Goal: Find contact information: Find contact information

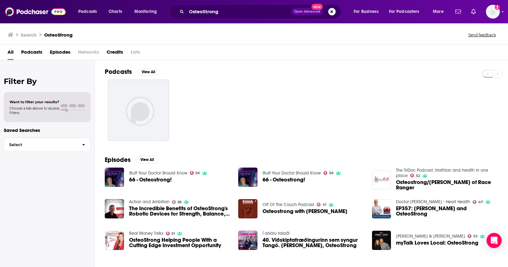
click at [332, 12] on button "Search podcasts, credits, & more..." at bounding box center [332, 12] width 8 height 8
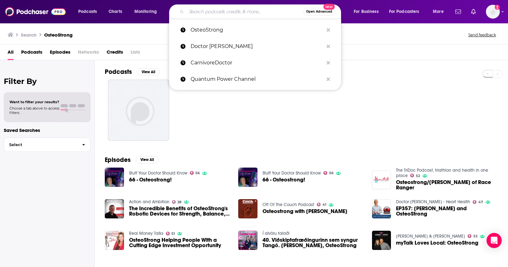
paste input "What's The Juice"
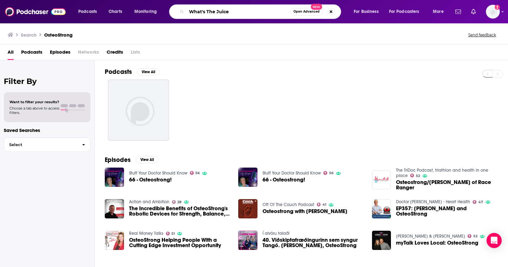
type input "What's The Juice"
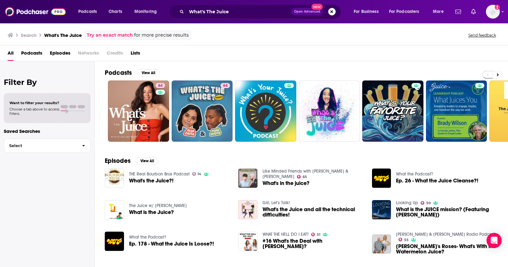
click at [331, 12] on button "Search podcasts, credits, & more..." at bounding box center [332, 12] width 8 height 8
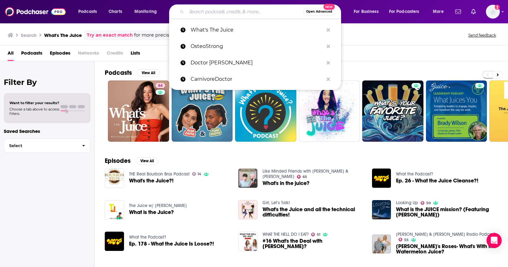
paste input "Health Discovered"
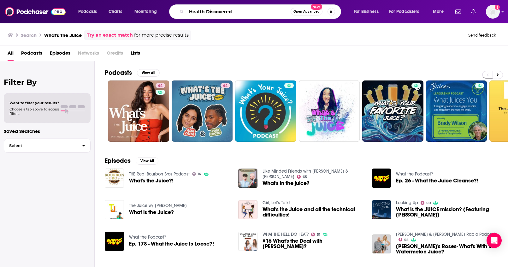
type input "Health Discovered"
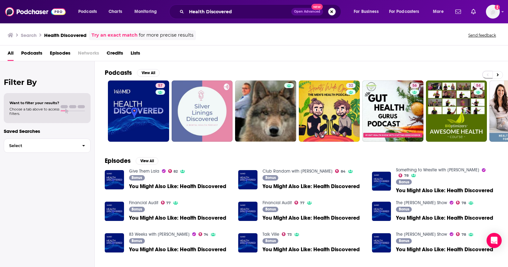
click at [332, 13] on button "Search podcasts, credits, & more..." at bounding box center [332, 12] width 8 height 8
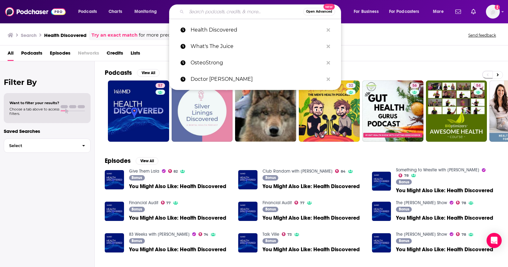
paste input "Reshape Your Health with Dr. Morgan Nolte"
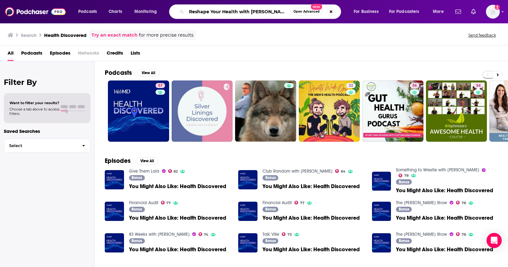
scroll to position [0, 3]
type input "Reshape Your Health with Dr. Morgan Nolte"
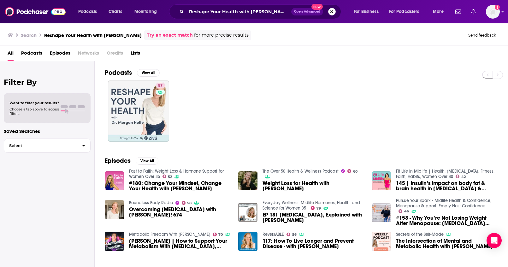
click at [331, 12] on button "Search podcasts, credits, & more..." at bounding box center [332, 12] width 8 height 8
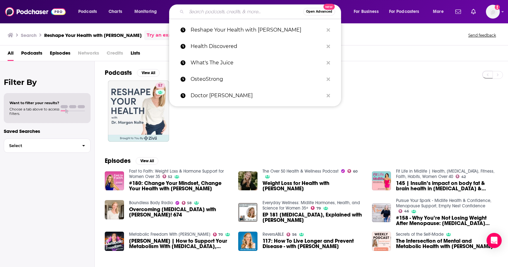
paste input "Myers Detox Podcast"
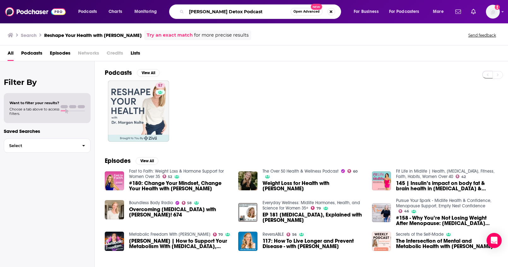
type input "Myers Detox Podcast"
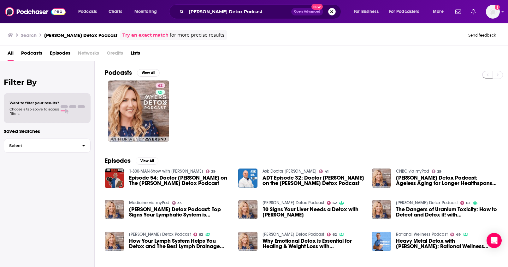
click at [332, 12] on button "Search podcasts, credits, & more..." at bounding box center [332, 12] width 8 height 8
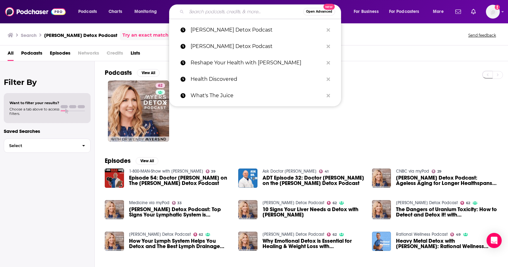
paste input "Dr. Shawn Baker Podcast"
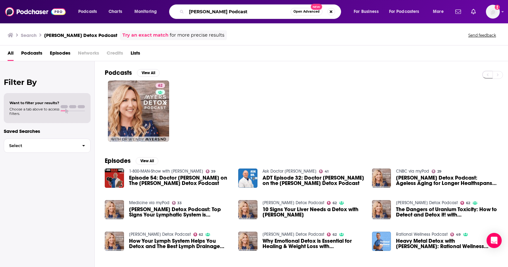
type input "Dr. Shawn Baker Podcast"
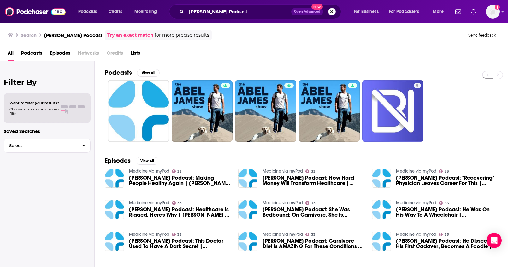
click at [333, 13] on button "Search podcasts, credits, & more..." at bounding box center [332, 12] width 8 height 8
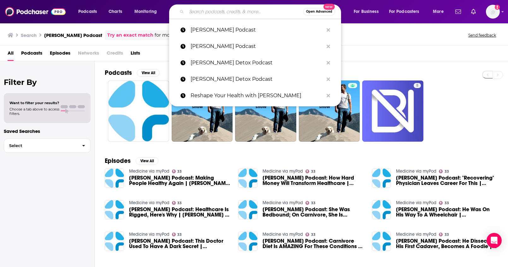
paste input "Realfoodology"
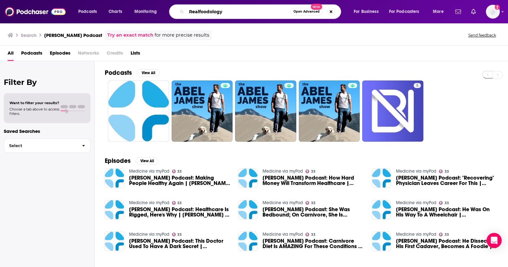
scroll to position [0, 182]
type input "Realfoodology"
click at [330, 10] on button "Search podcasts, credits, & more..." at bounding box center [332, 12] width 8 height 8
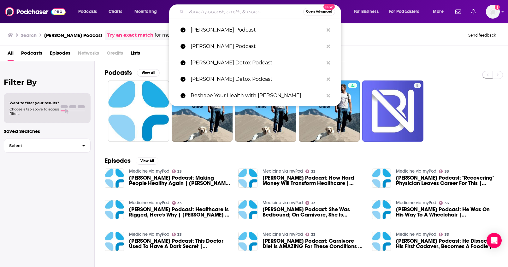
paste input "Realfoodology"
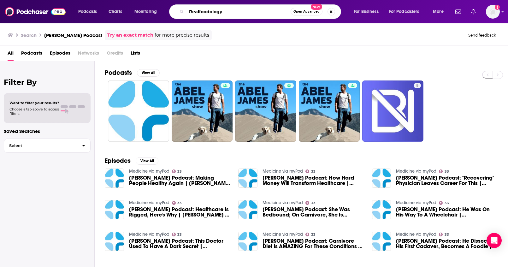
type input "Realfoodology"
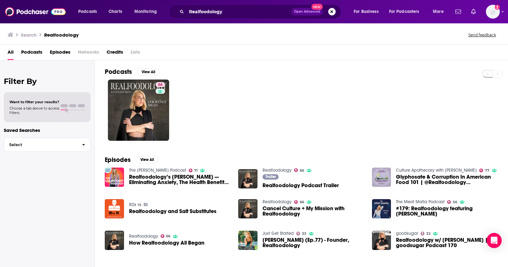
click at [331, 13] on button "Search podcasts, credits, & more..." at bounding box center [332, 12] width 8 height 8
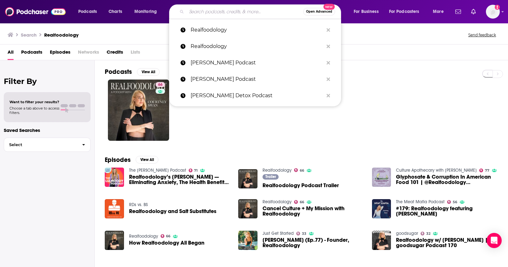
paste input "Breast Cancer Conqueror Podcast"
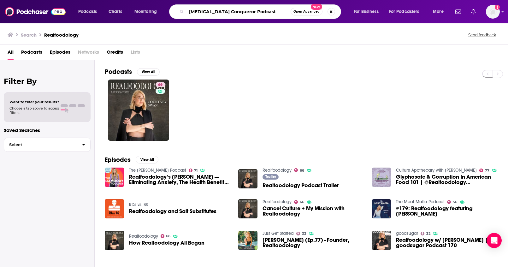
type input "Breast Cancer Conqueror Podcast"
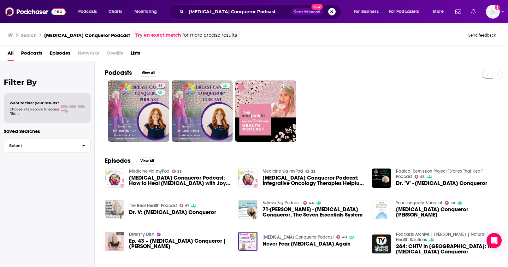
click at [330, 14] on button "Search podcasts, credits, & more..." at bounding box center [332, 12] width 8 height 8
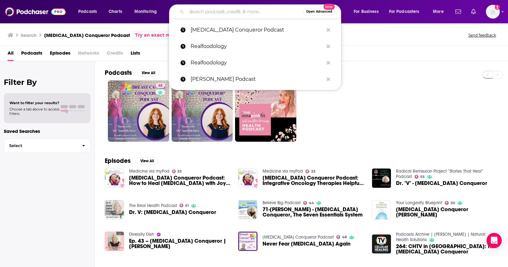
paste input "Escape Your Limits"
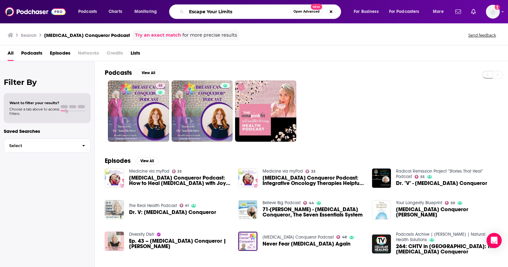
type input "Escape Your Limits"
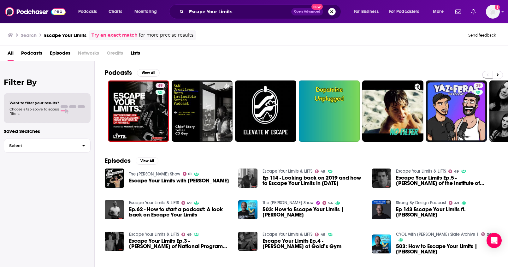
click at [331, 11] on button "Search podcasts, credits, & more..." at bounding box center [332, 12] width 8 height 8
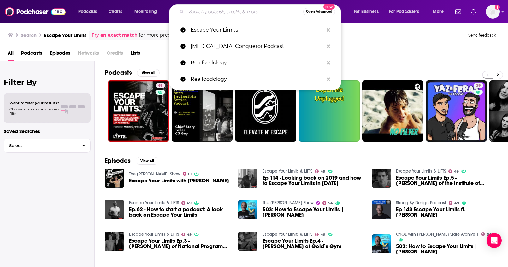
paste input "On Purpose with Jay Shetty"
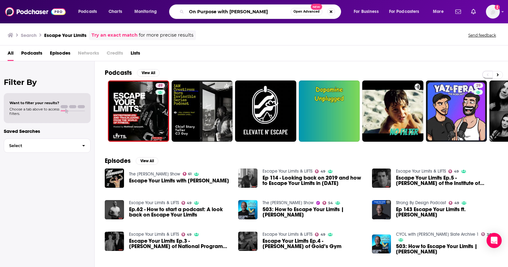
type input "On Purpose with Jay Shetty"
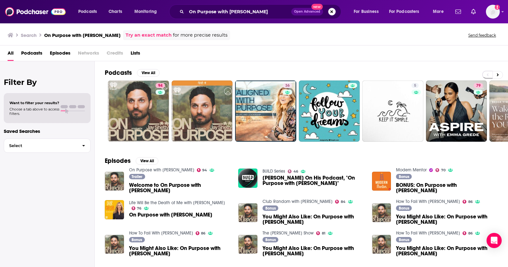
click at [331, 13] on button "Search podcasts, credits, & more..." at bounding box center [332, 12] width 8 height 8
paste input "Keeping It Real: Conversations with Jillian Michaels"
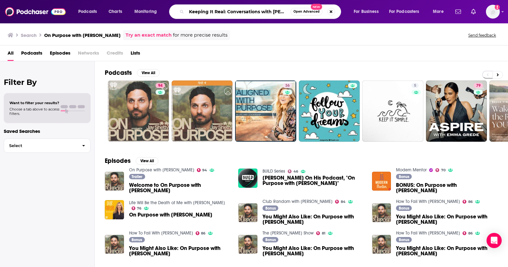
scroll to position [0, 20]
type input "Keeping It Real: Conversations with Jillian Michaels"
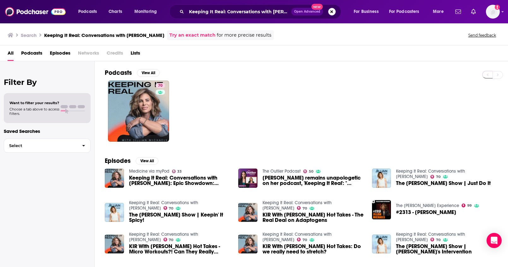
click at [331, 11] on button "Search podcasts, credits, & more..." at bounding box center [332, 12] width 8 height 8
paste input "Slate Health"
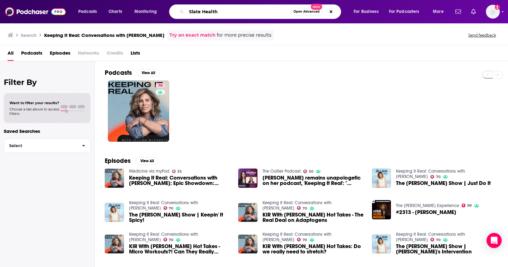
type input "Slate Health"
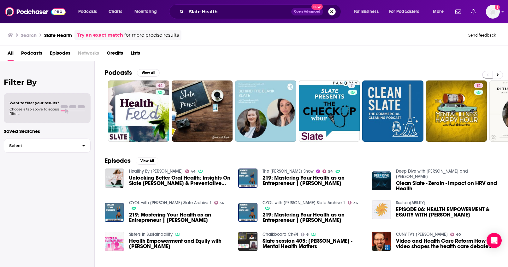
click at [332, 12] on button "Search podcasts, credits, & more..." at bounding box center [332, 12] width 8 height 8
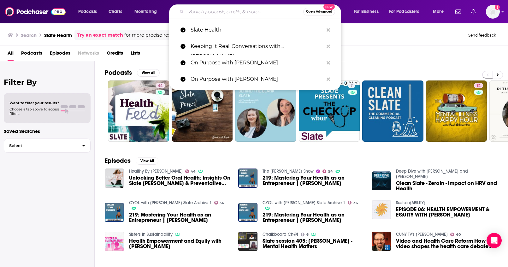
paste input "SuperLife with Darin Olien"
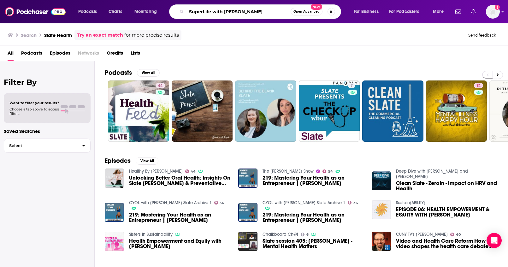
type input "SuperLife with Darin Olien"
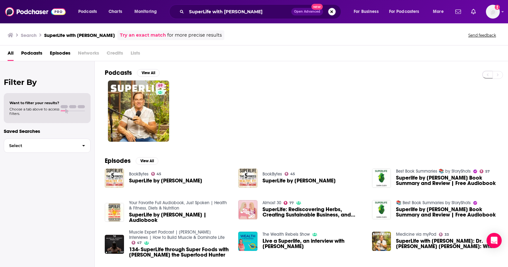
click at [329, 12] on button "Search podcasts, credits, & more..." at bounding box center [332, 12] width 8 height 8
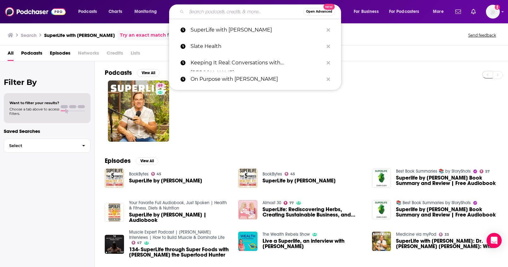
paste input "On Purpose with Jay Shetty"
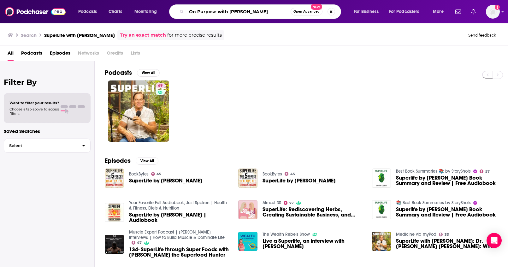
type input "On Purpose with Jay Shetty"
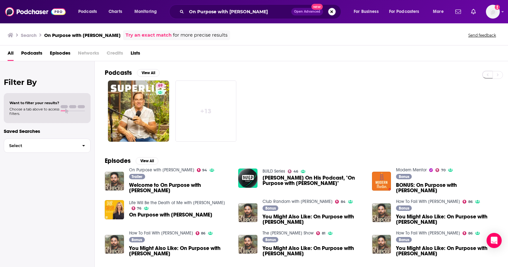
click at [331, 10] on button "Search podcasts, credits, & more..." at bounding box center [332, 12] width 8 height 8
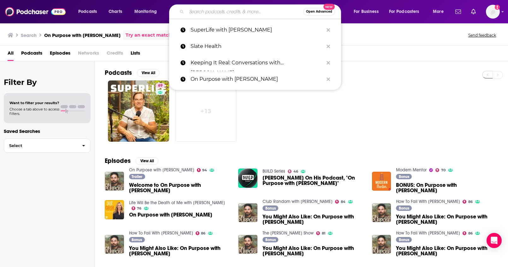
paste input "On Purpose with Jay Shetty"
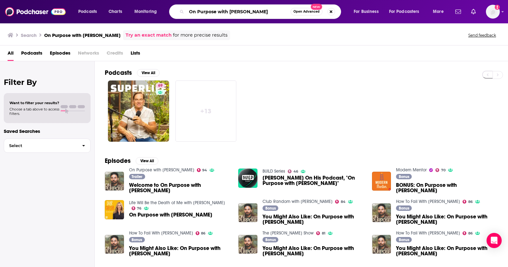
type input "On Purpose with Jay Shetty"
click at [272, 10] on input "On Purpose with Jay Shetty" at bounding box center [239, 12] width 104 height 10
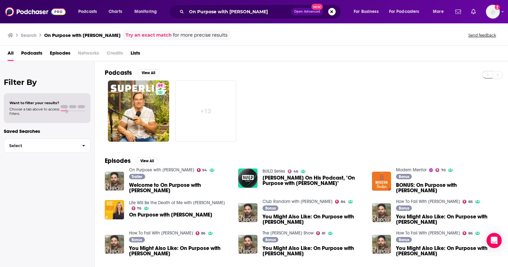
click at [35, 53] on span "Podcasts" at bounding box center [31, 54] width 21 height 13
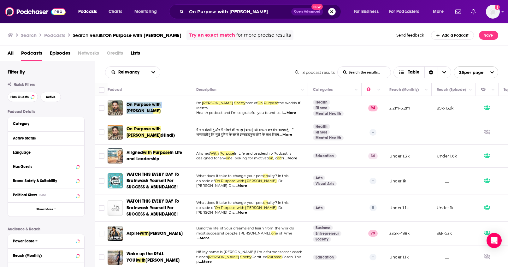
click at [332, 13] on button "Search podcasts, credits, & more..." at bounding box center [332, 12] width 8 height 8
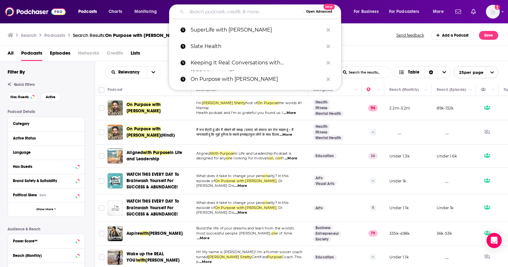
paste input "The Chalene Show | Diet, Fitness & Life Balance"
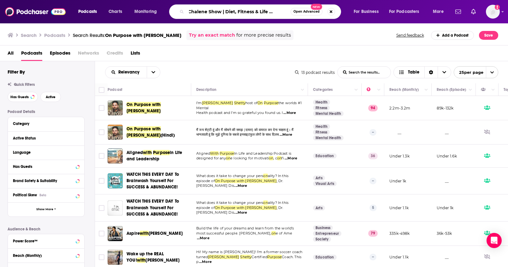
type input "The Chalene Show | Diet, Fitness & Life Balance"
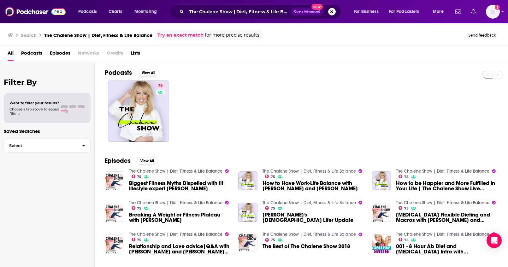
click at [330, 15] on div "The Chalene Show | Diet, Fitness & Life Balance Open Advanced New" at bounding box center [255, 11] width 172 height 15
click at [331, 14] on button "Search podcasts, credits, & more..." at bounding box center [332, 12] width 8 height 8
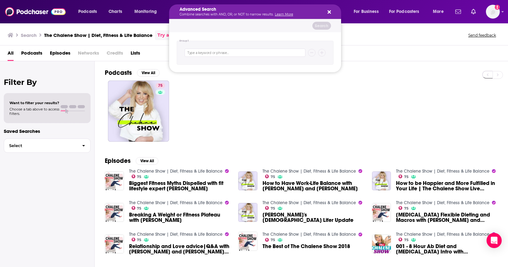
click at [350, 30] on div "Search The Chalene Show | Diet, Fitness & Life Balance Try an exact match for m…" at bounding box center [253, 35] width 491 height 10
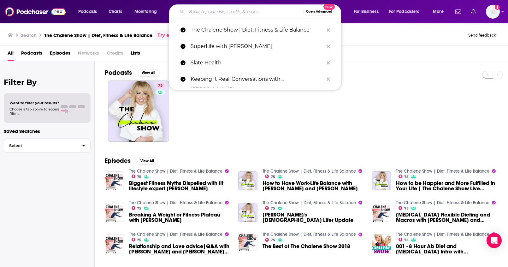
click at [265, 10] on input "Search podcasts, credits, & more..." at bounding box center [245, 12] width 117 height 10
paste input "The Model Health Show"
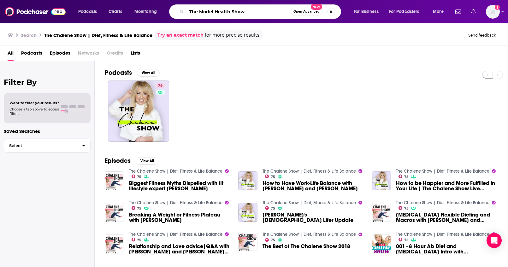
type input "The Model Health Show"
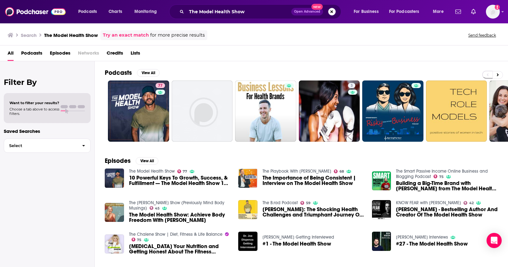
click at [332, 11] on button "Search podcasts, credits, & more..." at bounding box center [332, 12] width 8 height 8
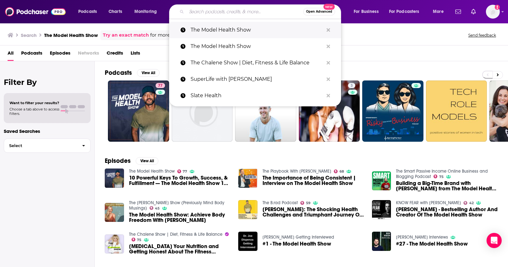
paste input "The Wellness Mama Podcast"
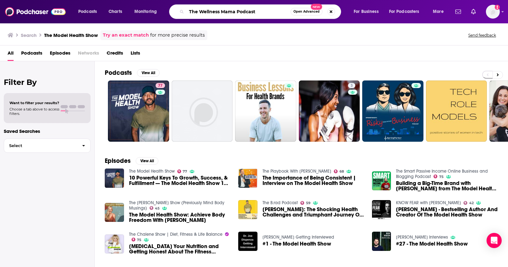
type input "The Wellness Mama Podcast"
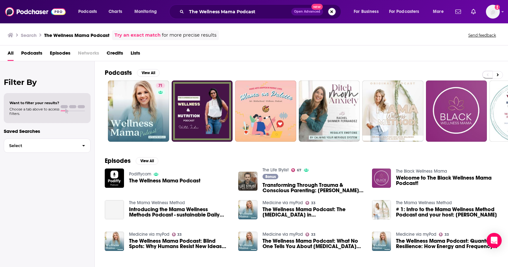
click at [329, 13] on button "Search podcasts, credits, & more..." at bounding box center [332, 12] width 8 height 8
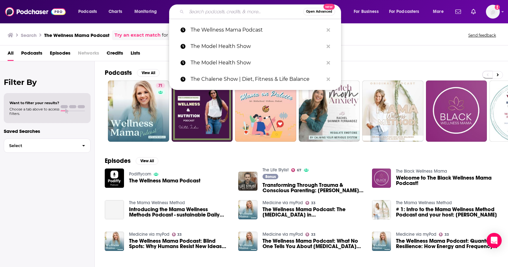
paste input "Well with Arielle Lorre"
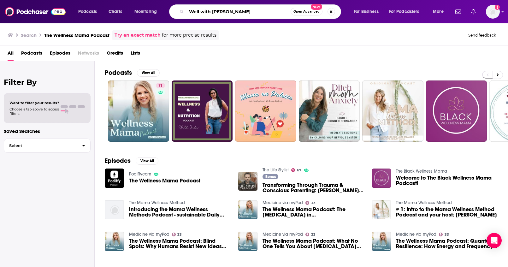
type input "Well with Arielle Lorre"
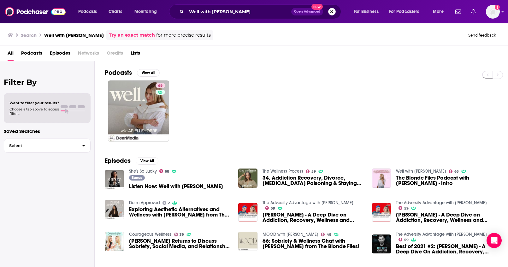
click at [333, 13] on button "Search podcasts, credits, & more..." at bounding box center [332, 12] width 8 height 8
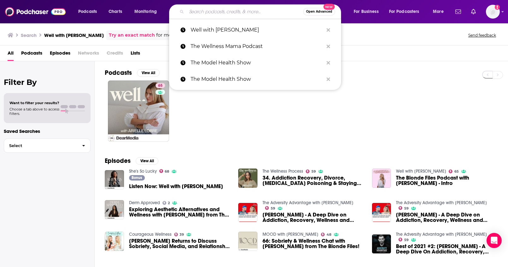
paste input "The Model Health Show"
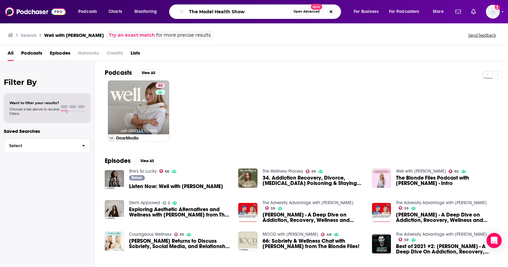
type input "The Model Health Show"
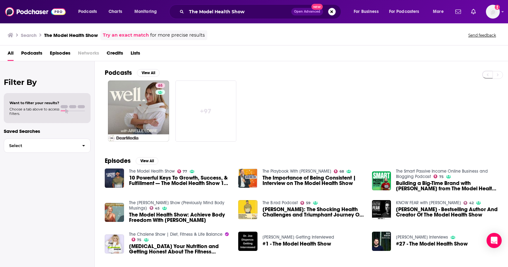
click at [37, 53] on span "Podcasts" at bounding box center [31, 54] width 21 height 13
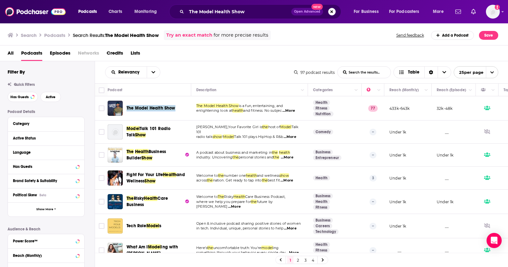
click at [333, 14] on button "Search podcasts, credits, & more..." at bounding box center [332, 12] width 8 height 8
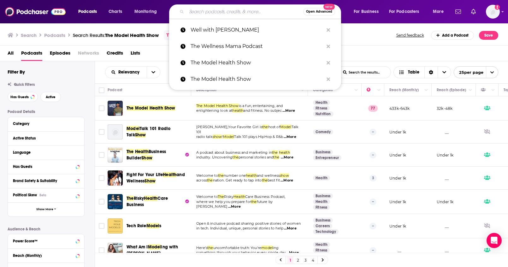
paste input "The Wellness Mama Podcast"
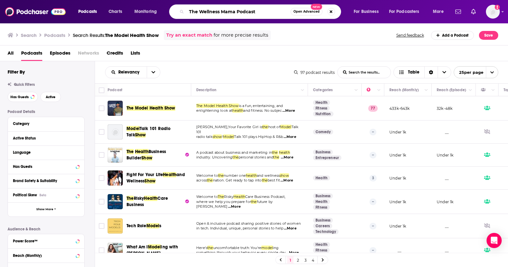
type input "The Wellness Mama Podcast"
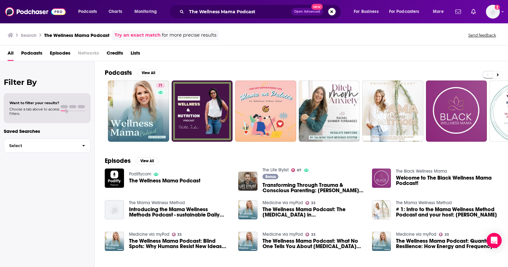
click at [331, 11] on button "Search podcasts, credits, & more..." at bounding box center [332, 12] width 8 height 8
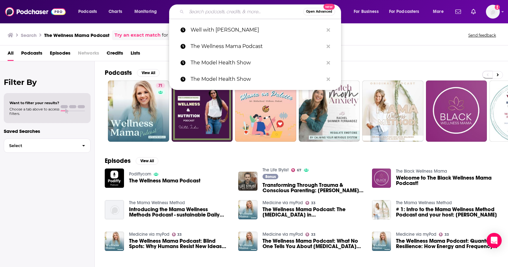
paste input "The First Lady of Nutrition Podcast with Ann Louise Gittleman, Ph.D., C.N.S."
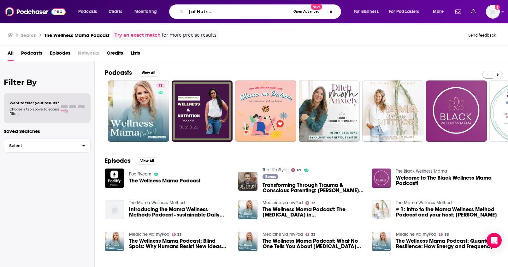
type input "The First Lady of Nutrition Podcast with Ann Louise Gittleman, Ph.D., C.N.S."
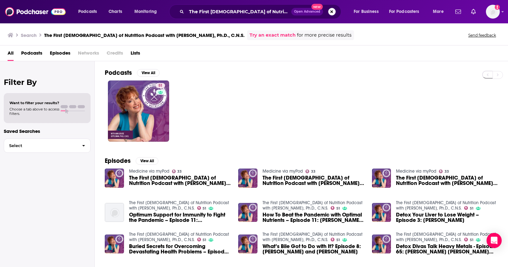
click at [330, 12] on button "Search podcasts, credits, & more..." at bounding box center [332, 12] width 8 height 8
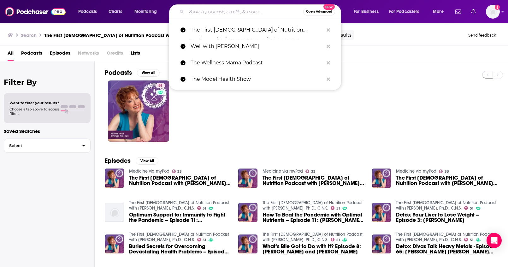
paste input "The Evolving Wellness Podcast with [PERSON_NAME] Wellness"
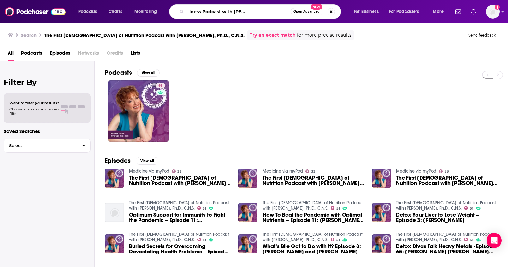
type input "The Evolving Wellness Podcast with [PERSON_NAME] Wellness"
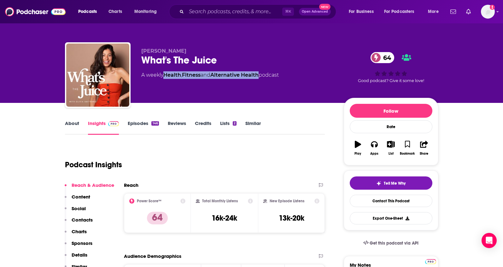
drag, startPoint x: 262, startPoint y: 75, endPoint x: 165, endPoint y: 76, distance: 96.6
click at [165, 76] on div "A weekly Health , Fitness and Alternative Health podcast" at bounding box center [210, 75] width 138 height 8
copy div "Health , Fitness and Alternative Health"
drag, startPoint x: 192, startPoint y: 50, endPoint x: 146, endPoint y: 46, distance: 46.6
click at [146, 46] on div "Olivia Amitrano What's The Juice 64 A weekly Health , Fitness and Alternative H…" at bounding box center [252, 76] width 374 height 68
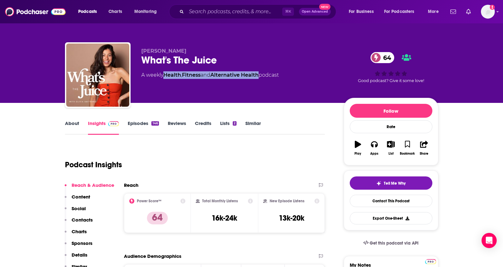
copy span "Olivia Amitrano"
click at [89, 219] on p "Contacts" at bounding box center [82, 220] width 21 height 6
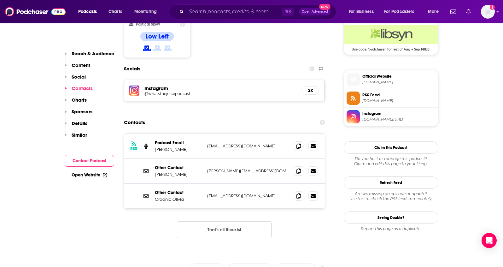
scroll to position [527, 0]
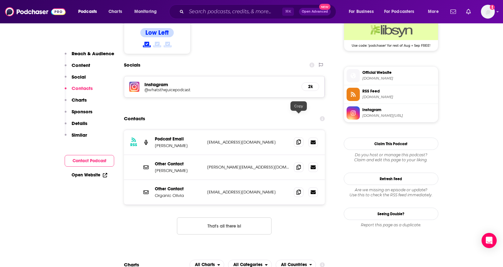
click at [301, 137] on span at bounding box center [298, 141] width 9 height 9
click at [297, 162] on span at bounding box center [298, 166] width 9 height 9
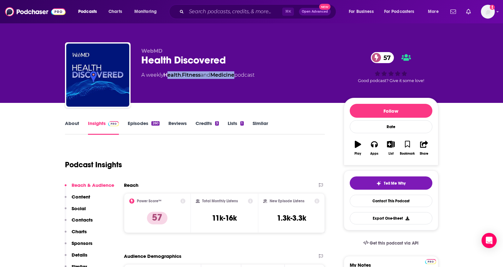
drag, startPoint x: 240, startPoint y: 75, endPoint x: 167, endPoint y: 76, distance: 72.6
click at [167, 76] on div "A weekly Health , Fitness and Medicine podcast" at bounding box center [197, 75] width 113 height 8
click at [167, 76] on link "Health" at bounding box center [173, 75] width 18 height 6
drag, startPoint x: 240, startPoint y: 75, endPoint x: 166, endPoint y: 76, distance: 73.5
click at [166, 76] on div "A weekly Health , Fitness and Medicine podcast" at bounding box center [197, 75] width 113 height 8
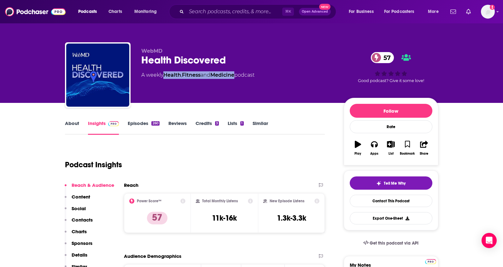
copy div "Health , Fitness and Medicine"
click at [69, 129] on link "About" at bounding box center [72, 127] width 14 height 15
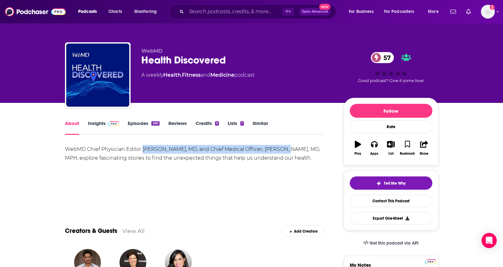
drag, startPoint x: 144, startPoint y: 151, endPoint x: 284, endPoint y: 152, distance: 140.5
click at [284, 152] on div "WebMD Chief Physician Editor Neha Pathak, MD, and Chief Medical Officer, John W…" at bounding box center [195, 154] width 260 height 18
copy div "Neha Pathak, MD, and Chief Medical Officer, John Whyte"
click at [92, 122] on link "Insights" at bounding box center [103, 127] width 31 height 15
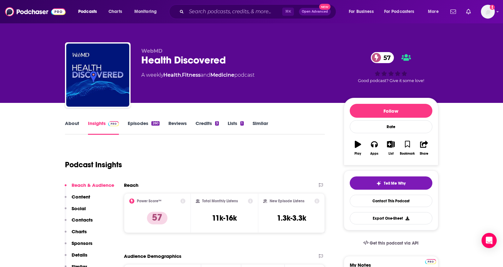
click at [83, 219] on p "Contacts" at bounding box center [82, 220] width 21 height 6
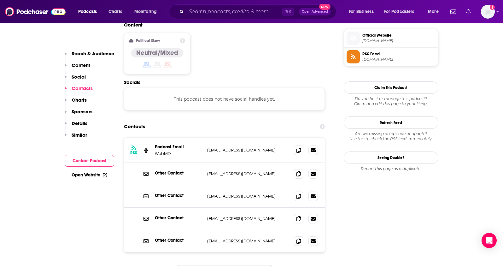
scroll to position [508, 0]
click at [298, 147] on icon at bounding box center [299, 149] width 4 height 5
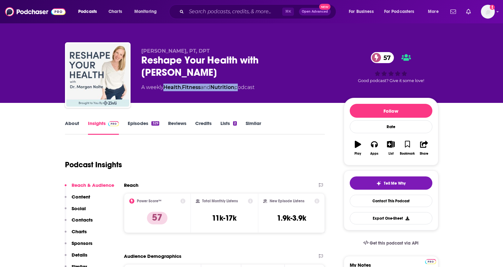
drag, startPoint x: 240, startPoint y: 88, endPoint x: 166, endPoint y: 89, distance: 73.2
click at [166, 89] on div "A weekly Health , Fitness and Nutrition podcast" at bounding box center [197, 88] width 113 height 8
copy div "Health , Fitness and Nutrition"
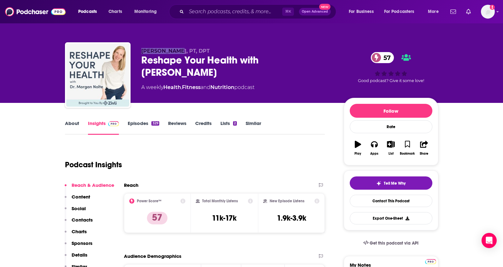
drag, startPoint x: 142, startPoint y: 51, endPoint x: 176, endPoint y: 53, distance: 34.2
click at [176, 53] on span "Morgan Nolte, PT, DPT" at bounding box center [175, 51] width 68 height 6
copy span "Morgan Nolte"
click at [81, 218] on p "Contacts" at bounding box center [82, 220] width 21 height 6
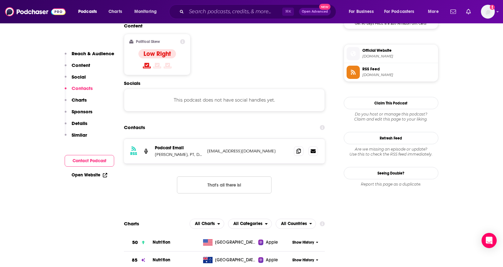
scroll to position [500, 0]
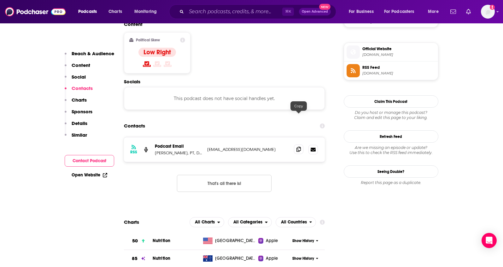
click at [301, 145] on span at bounding box center [298, 149] width 9 height 9
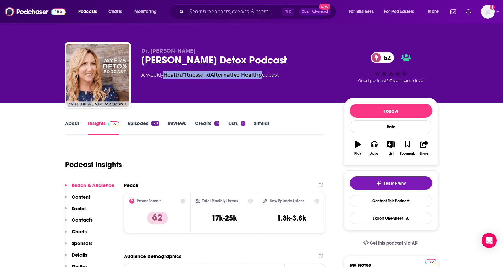
drag, startPoint x: 264, startPoint y: 75, endPoint x: 166, endPoint y: 76, distance: 98.2
click at [166, 76] on div "A weekly Health , Fitness and Alternative Health podcast" at bounding box center [210, 75] width 138 height 8
copy div "Health , Fitness and Alternative Health"
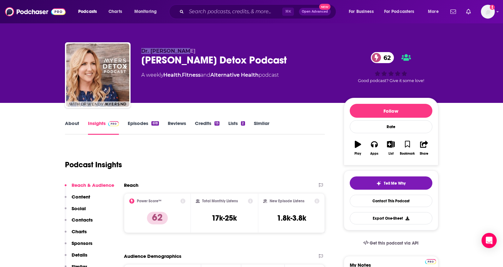
drag, startPoint x: 182, startPoint y: 49, endPoint x: 141, endPoint y: 49, distance: 40.7
click at [141, 49] on p "Dr. [PERSON_NAME]" at bounding box center [237, 51] width 193 height 6
copy span "Dr. Wendy Myers"
click at [81, 218] on p "Contacts" at bounding box center [82, 220] width 21 height 6
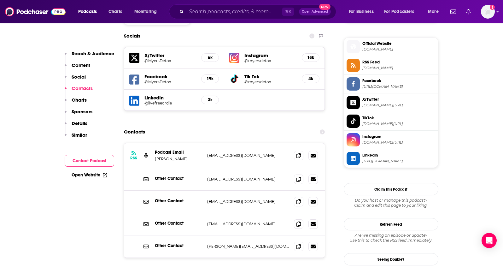
scroll to position [562, 0]
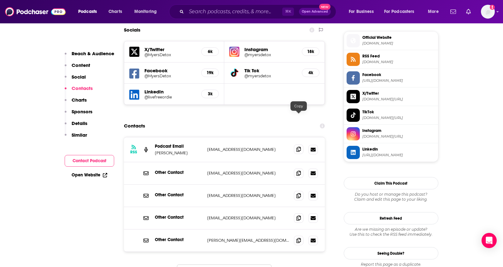
click at [302, 145] on span at bounding box center [298, 149] width 9 height 9
click at [299, 215] on icon at bounding box center [299, 217] width 4 height 5
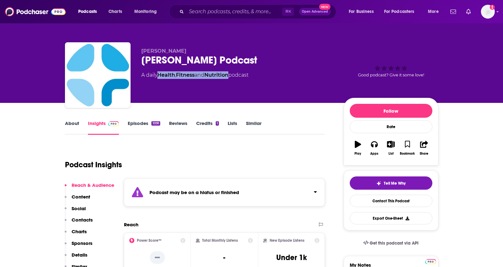
drag, startPoint x: 234, startPoint y: 76, endPoint x: 161, endPoint y: 77, distance: 73.2
click at [161, 77] on div "A daily Health , Fitness and Nutrition podcast" at bounding box center [194, 75] width 107 height 8
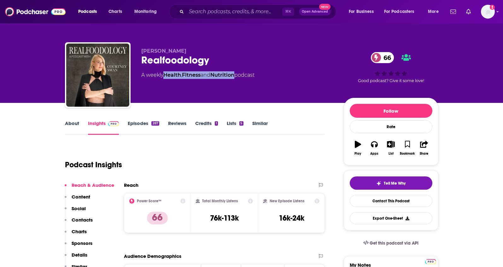
drag, startPoint x: 239, startPoint y: 75, endPoint x: 220, endPoint y: 36, distance: 44.0
click at [167, 78] on div "A weekly Health , Fitness and Nutrition podcast" at bounding box center [197, 75] width 113 height 8
copy div "ealth , Fitness and Nutrition"
drag, startPoint x: 182, startPoint y: 52, endPoint x: 138, endPoint y: 52, distance: 43.6
click at [138, 52] on div "Courtney Swan Realfoodology 66 A weekly Health , Fitness and Nutrition podcast …" at bounding box center [252, 76] width 374 height 68
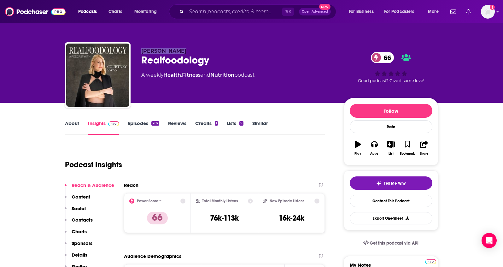
copy span "Courtney Swan"
click at [79, 221] on p "Contacts" at bounding box center [82, 220] width 21 height 6
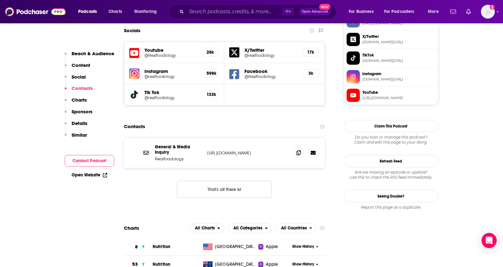
scroll to position [562, 0]
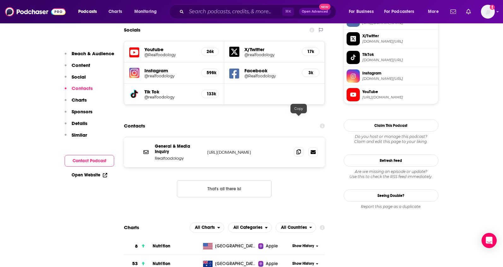
click at [295, 147] on span at bounding box center [298, 151] width 9 height 9
click at [367, 92] on span "YouTube" at bounding box center [399, 92] width 73 height 6
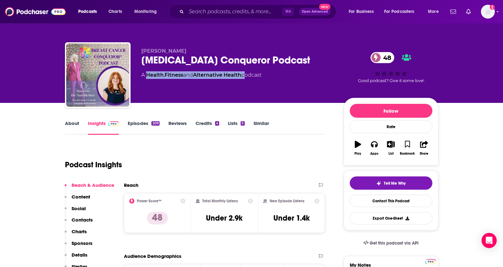
drag, startPoint x: 246, startPoint y: 74, endPoint x: 148, endPoint y: 76, distance: 97.9
click at [148, 76] on div "A Health , Fitness and Alternative Health podcast" at bounding box center [201, 75] width 120 height 8
copy div "Health , Fitness and Alternative Health"
drag, startPoint x: 221, startPoint y: 50, endPoint x: 140, endPoint y: 50, distance: 80.2
click at [140, 50] on div "Dr. Veronique Desaulniers Breast Cancer Conqueror Podcast 48 A Health , Fitness…" at bounding box center [252, 76] width 374 height 68
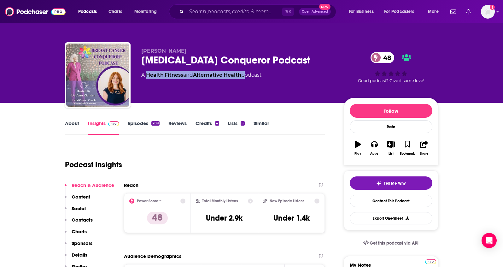
copy span "Dr. Veronique Desaulniers"
click at [85, 220] on p "Contacts" at bounding box center [82, 220] width 21 height 6
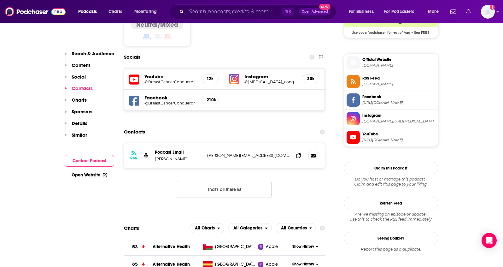
scroll to position [541, 0]
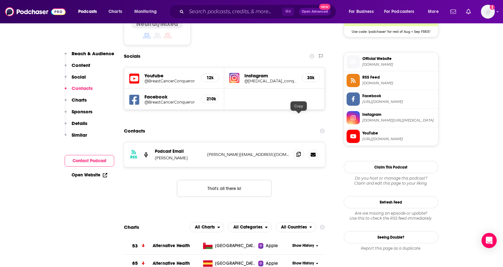
click at [297, 152] on icon at bounding box center [299, 154] width 4 height 5
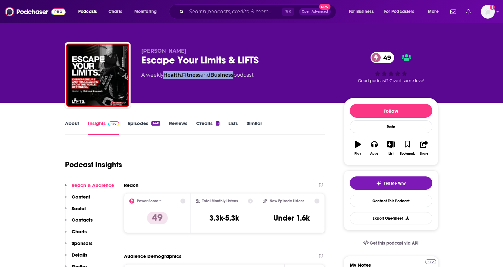
drag, startPoint x: 239, startPoint y: 74, endPoint x: 166, endPoint y: 76, distance: 72.9
click at [166, 76] on div "A weekly Health , Fitness and Business podcast" at bounding box center [197, 75] width 112 height 8
copy div "Health , Fitness and Business"
drag, startPoint x: 198, startPoint y: 52, endPoint x: 136, endPoint y: 53, distance: 62.2
click at [136, 53] on div "Wendy de Knoop Escape Your Limits & LIFTS 49 A weekly Health , Fitness and Busi…" at bounding box center [252, 76] width 374 height 68
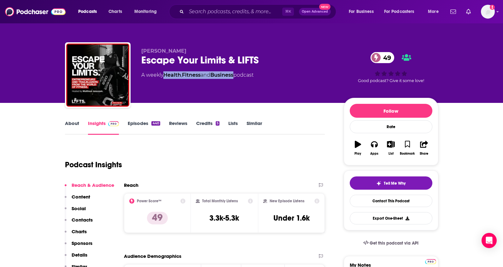
copy span "Wendy de Knoop"
click at [87, 219] on p "Contacts" at bounding box center [82, 220] width 21 height 6
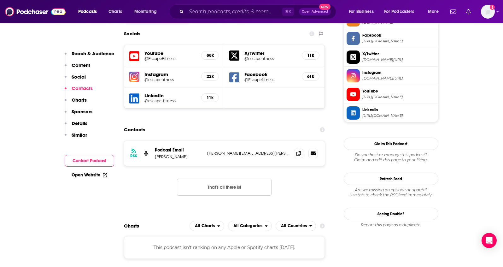
scroll to position [562, 0]
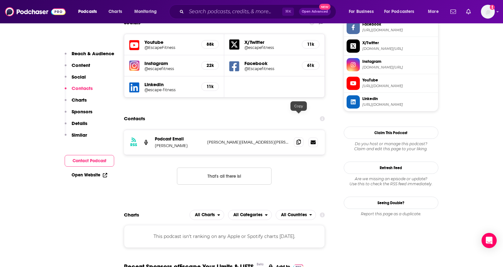
click at [296, 137] on span at bounding box center [298, 141] width 9 height 9
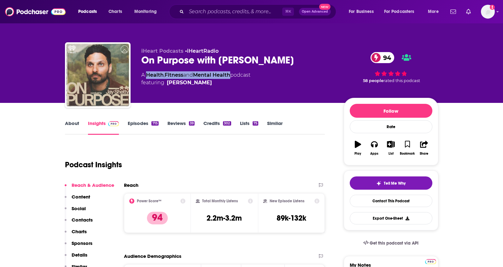
drag, startPoint x: 234, startPoint y: 75, endPoint x: 148, endPoint y: 76, distance: 85.9
click at [148, 76] on div "A Health , Fitness and Mental Health podcast featuring [PERSON_NAME]" at bounding box center [195, 78] width 109 height 15
copy div "Health , Fitness and Mental Health"
click at [82, 219] on p "Contacts" at bounding box center [82, 220] width 21 height 6
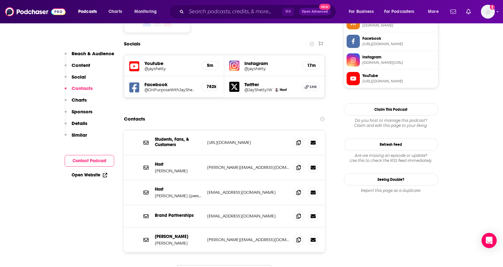
scroll to position [541, 0]
click at [299, 164] on icon at bounding box center [299, 166] width 4 height 5
click at [299, 189] on icon at bounding box center [299, 191] width 4 height 5
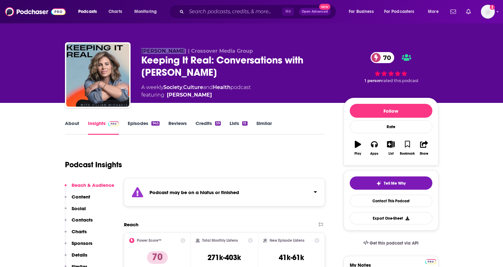
drag, startPoint x: 141, startPoint y: 51, endPoint x: 171, endPoint y: 53, distance: 30.4
click at [171, 53] on div "[PERSON_NAME] | Crossover Media Group Keeping It Real: Conversations with [PERS…" at bounding box center [252, 76] width 374 height 68
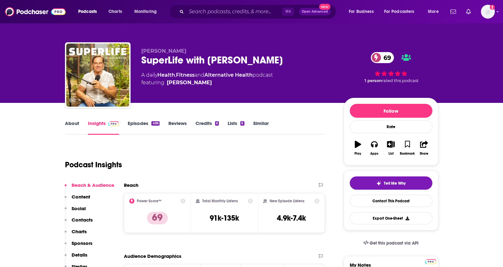
drag, startPoint x: 258, startPoint y: 75, endPoint x: 165, endPoint y: 76, distance: 92.5
click at [165, 76] on div "A daily Health , Fitness and Alternative Health podcast featuring Darin Olien" at bounding box center [207, 78] width 132 height 15
drag, startPoint x: 259, startPoint y: 75, endPoint x: 160, endPoint y: 76, distance: 98.5
click at [160, 76] on div "A daily Health , Fitness and Alternative Health podcast featuring Darin Olien" at bounding box center [207, 78] width 132 height 15
copy div "Health , Fitness and Alternative Health"
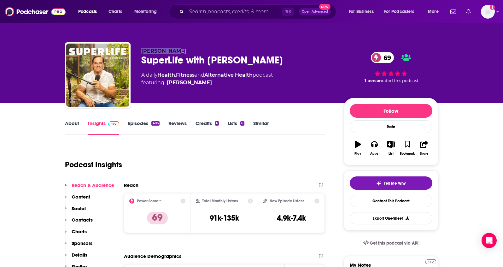
drag, startPoint x: 197, startPoint y: 50, endPoint x: 138, endPoint y: 50, distance: 58.4
click at [138, 50] on div "Darin Olien SuperLife with Darin Olien 69 A daily Health , Fitness and Alternat…" at bounding box center [252, 76] width 374 height 68
copy span "Darin Olien"
click at [87, 217] on p "Contacts" at bounding box center [82, 220] width 21 height 6
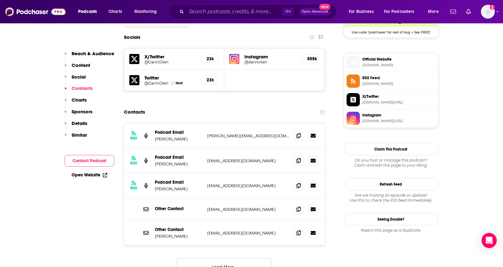
scroll to position [541, 0]
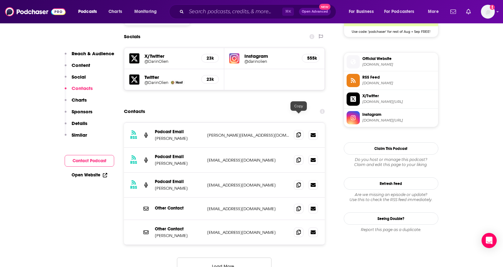
click at [300, 130] on span at bounding box center [298, 134] width 9 height 9
click at [297, 229] on icon at bounding box center [299, 231] width 4 height 5
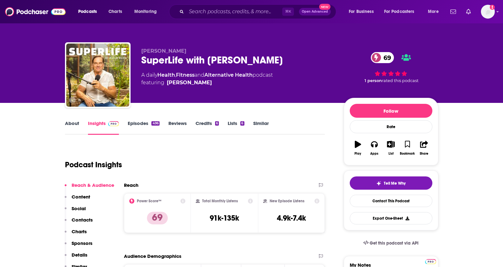
click at [88, 218] on p "Contacts" at bounding box center [82, 220] width 21 height 6
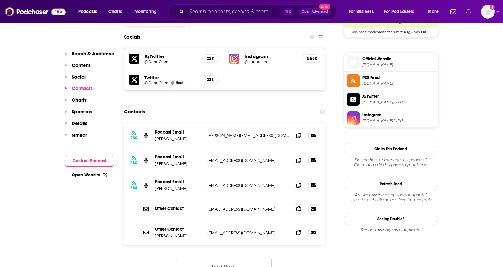
scroll to position [541, 0]
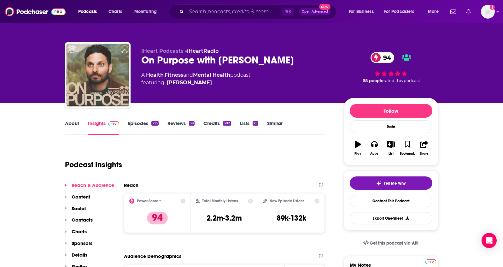
click at [68, 124] on link "About" at bounding box center [72, 127] width 14 height 15
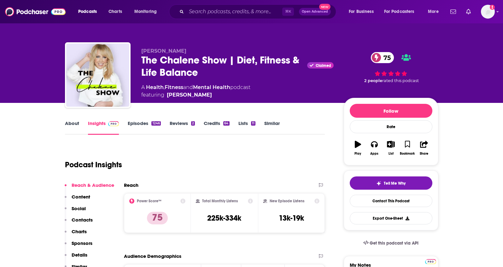
drag, startPoint x: 195, startPoint y: 51, endPoint x: 140, endPoint y: 47, distance: 55.7
click at [135, 51] on div "Chalene Johnson The Chalene Show | Diet, Fitness & Life Balance Claimed 75 A He…" at bounding box center [252, 76] width 374 height 68
copy span "Chalene Johnson"
click at [86, 220] on p "Contacts" at bounding box center [82, 220] width 21 height 6
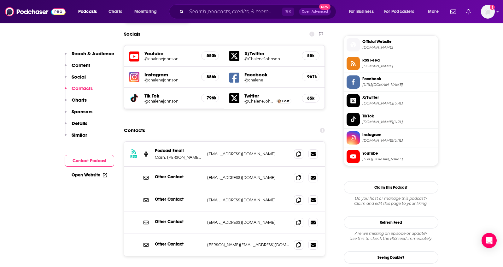
scroll to position [562, 0]
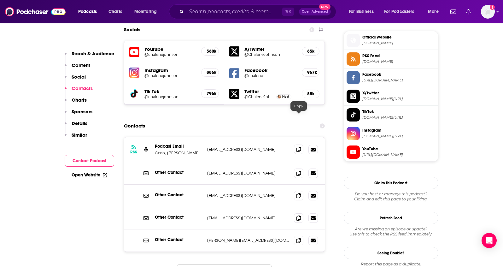
click at [297, 147] on icon at bounding box center [299, 149] width 4 height 5
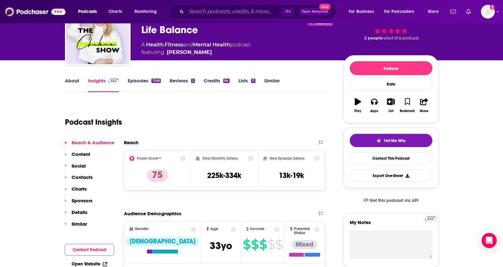
scroll to position [42, 0]
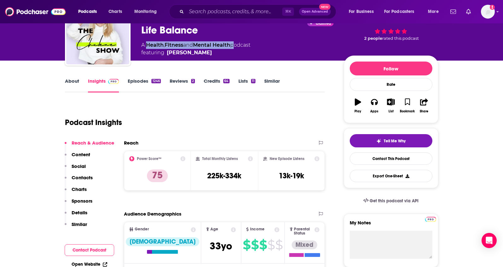
drag, startPoint x: 235, startPoint y: 45, endPoint x: 148, endPoint y: 44, distance: 86.5
click at [148, 44] on div "A Health , Fitness and Mental Health podcast featuring Chalene Johnson" at bounding box center [195, 48] width 109 height 15
copy div "Health , Fitness and Mental Health"
click at [87, 176] on p "Contacts" at bounding box center [82, 178] width 21 height 6
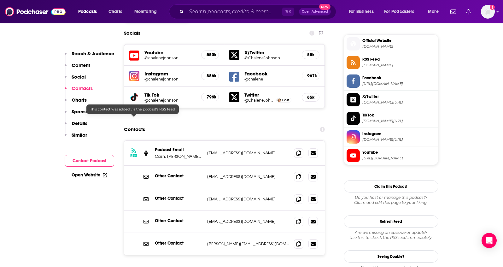
scroll to position [562, 0]
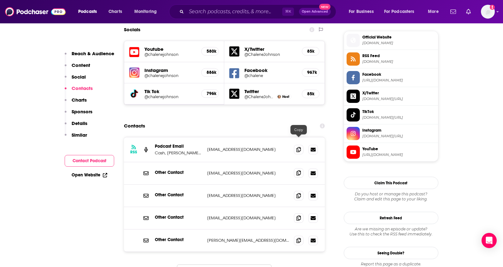
click at [295, 168] on span at bounding box center [298, 172] width 9 height 9
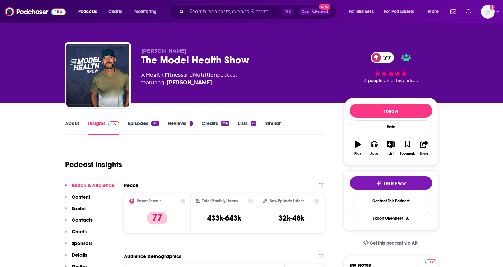
drag, startPoint x: 194, startPoint y: 50, endPoint x: 140, endPoint y: 53, distance: 54.1
click at [140, 53] on div "[PERSON_NAME] The Model Health Show 77 A Health , Fitness and Nutrition podcast…" at bounding box center [252, 76] width 374 height 68
copy span "[PERSON_NAME]"
click at [88, 218] on p "Contacts" at bounding box center [82, 220] width 21 height 6
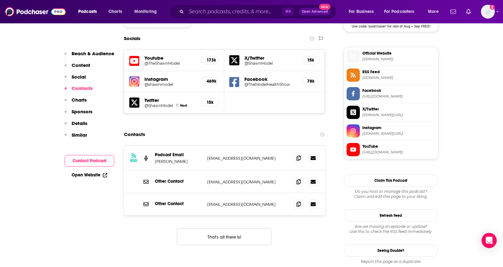
scroll to position [548, 0]
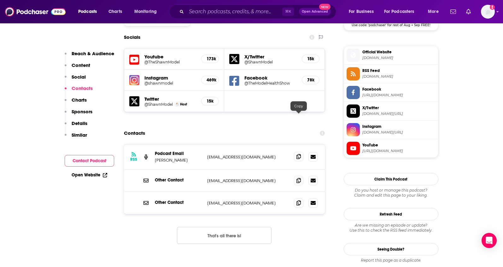
click at [297, 154] on icon at bounding box center [299, 156] width 4 height 5
click at [299, 200] on icon at bounding box center [299, 202] width 4 height 5
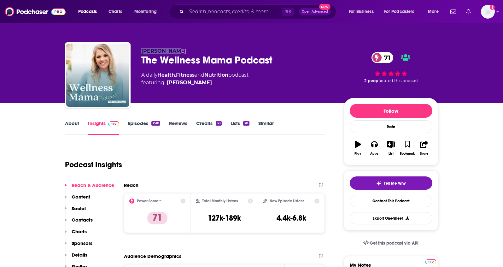
drag, startPoint x: 183, startPoint y: 51, endPoint x: 139, endPoint y: 51, distance: 44.5
click at [139, 51] on div "Katie Wells The Wellness Mama Podcast 71 A daily Health , Fitness and Nutrition…" at bounding box center [252, 76] width 374 height 68
copy span "Katie Wells"
click at [87, 223] on button "Contacts" at bounding box center [79, 223] width 28 height 12
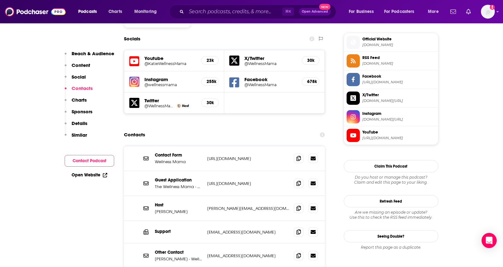
scroll to position [562, 0]
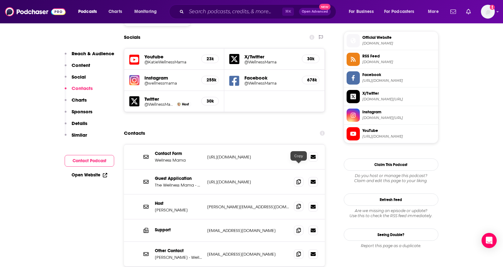
click at [297, 204] on icon at bounding box center [299, 206] width 4 height 5
click at [299, 228] on icon at bounding box center [299, 230] width 4 height 5
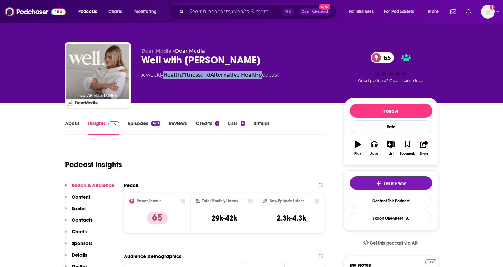
drag, startPoint x: 264, startPoint y: 76, endPoint x: 166, endPoint y: 77, distance: 97.5
click at [166, 77] on div "A weekly Health , Fitness and Alternative Health podcast" at bounding box center [210, 75] width 138 height 8
copy div "Health , Fitness and Alternative Health"
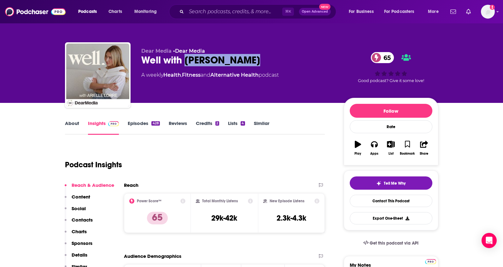
drag, startPoint x: 241, startPoint y: 60, endPoint x: 185, endPoint y: 61, distance: 55.6
click at [185, 61] on div "Well with Arielle Lorre 65" at bounding box center [237, 60] width 193 height 12
copy h2 "Arielle Lorre"
click at [87, 217] on p "Contacts" at bounding box center [82, 220] width 21 height 6
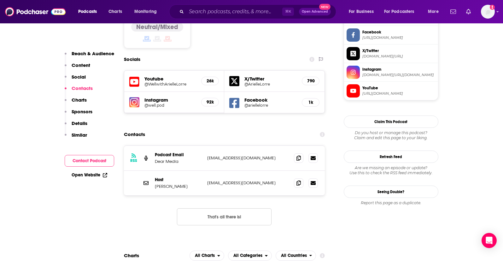
scroll to position [549, 0]
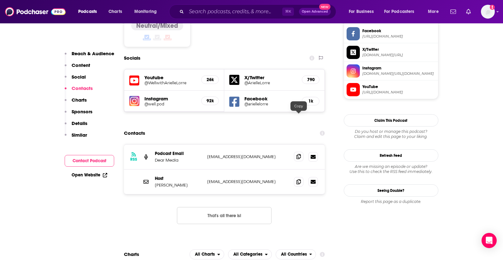
click at [297, 154] on icon at bounding box center [299, 156] width 4 height 5
click at [297, 177] on span at bounding box center [298, 181] width 9 height 9
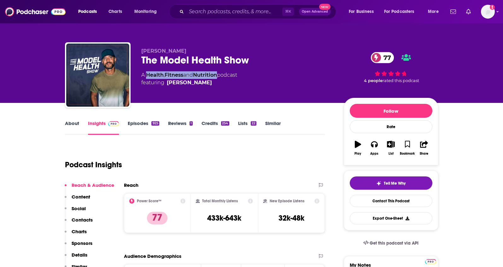
drag, startPoint x: 221, startPoint y: 75, endPoint x: 148, endPoint y: 76, distance: 72.9
click at [148, 76] on div "A Health , Fitness and Nutrition podcast featuring [PERSON_NAME]" at bounding box center [189, 78] width 96 height 15
copy div "Health , Fitness and Nutrition"
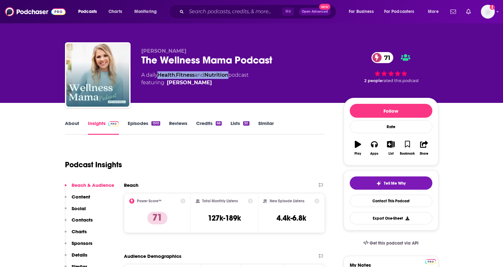
drag, startPoint x: 233, startPoint y: 76, endPoint x: 161, endPoint y: 76, distance: 72.3
click at [161, 76] on div "A daily Health , Fitness and Nutrition podcast featuring Katie Wells" at bounding box center [194, 78] width 107 height 15
copy div "Health , Fitness and Nutrition"
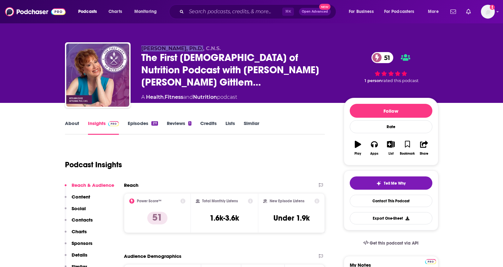
drag, startPoint x: 141, startPoint y: 51, endPoint x: 197, endPoint y: 52, distance: 56.2
click at [197, 51] on span "Ann Louise Gittleman, Ph.D., C.N.S." at bounding box center [181, 48] width 80 height 6
copy span "Ann Louise Gittleman"
click at [68, 124] on link "About" at bounding box center [72, 127] width 14 height 15
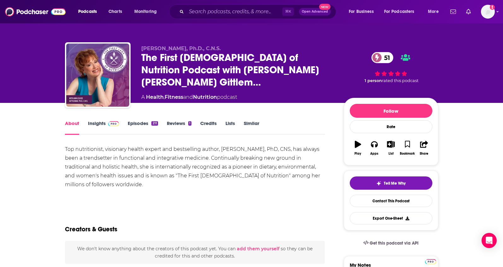
click at [88, 123] on link "Insights" at bounding box center [103, 127] width 31 height 15
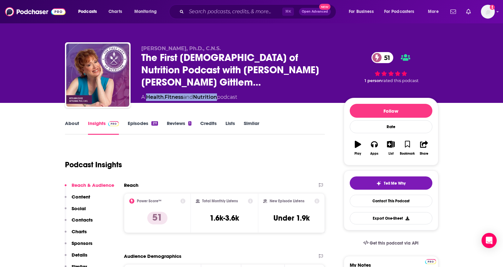
drag, startPoint x: 220, startPoint y: 88, endPoint x: 146, endPoint y: 90, distance: 74.9
click at [146, 93] on div "A Health , Fitness and Nutrition podcast" at bounding box center [189, 97] width 96 height 8
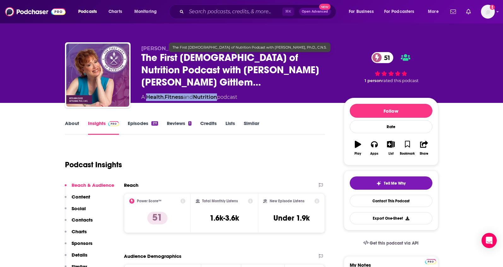
copy div "Health , Fitness and Nutrition"
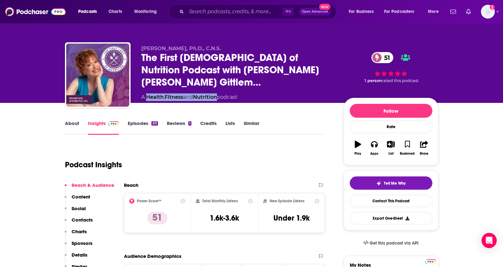
click at [86, 217] on p "Contacts" at bounding box center [82, 220] width 21 height 6
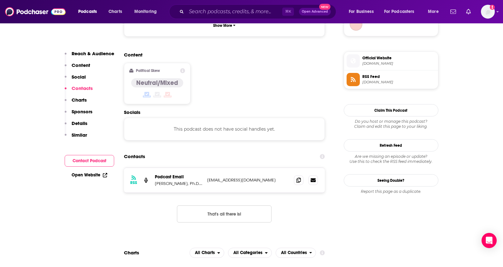
scroll to position [500, 0]
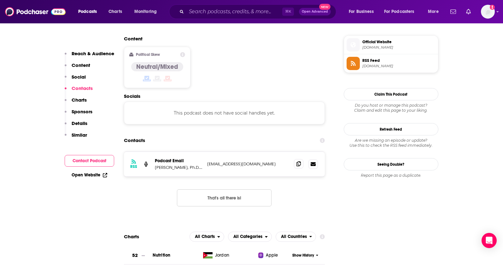
click at [299, 161] on icon at bounding box center [299, 163] width 4 height 5
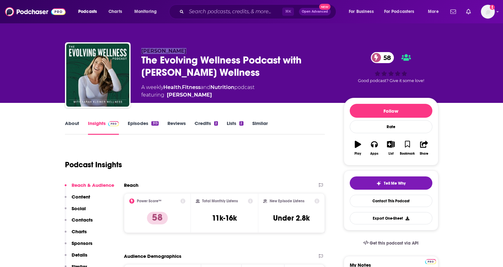
drag, startPoint x: 173, startPoint y: 52, endPoint x: 141, endPoint y: 53, distance: 32.2
click at [141, 53] on p "[PERSON_NAME]" at bounding box center [237, 51] width 193 height 6
copy span "[PERSON_NAME]"
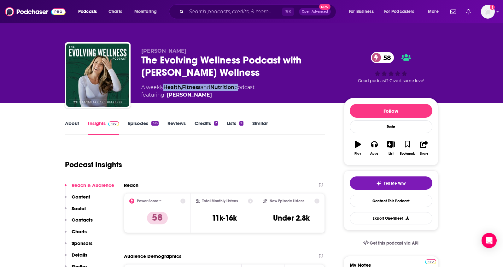
drag, startPoint x: 240, startPoint y: 88, endPoint x: 166, endPoint y: 88, distance: 73.9
click at [166, 88] on div "A weekly Health , Fitness and Nutrition podcast featuring [PERSON_NAME]" at bounding box center [197, 91] width 113 height 15
copy div "Health , Fitness and Nutrition"
click at [89, 219] on p "Contacts" at bounding box center [82, 220] width 21 height 6
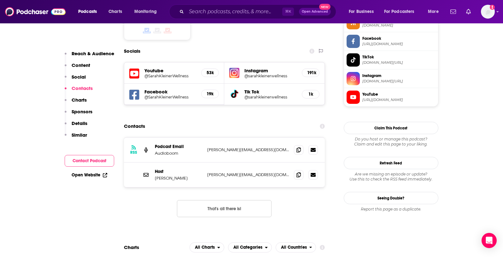
scroll to position [541, 0]
click at [298, 147] on icon at bounding box center [299, 149] width 4 height 5
click at [301, 170] on span at bounding box center [298, 174] width 9 height 9
